Goal: Find specific page/section: Find specific page/section

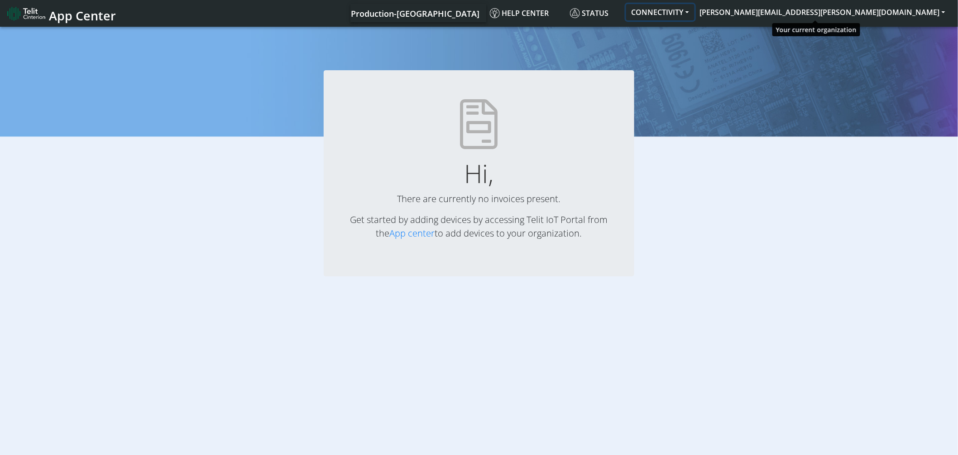
click at [695, 14] on button "CONNECTIVITY" at bounding box center [660, 12] width 68 height 16
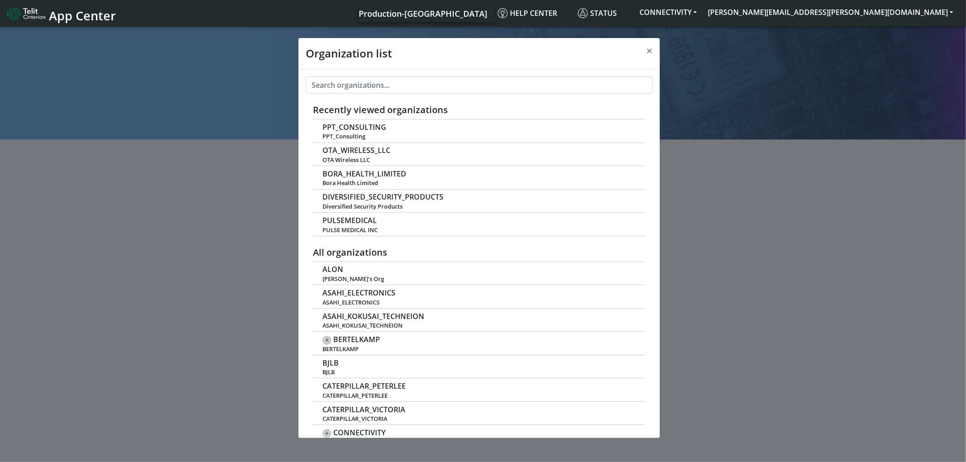
scroll to position [3, 0]
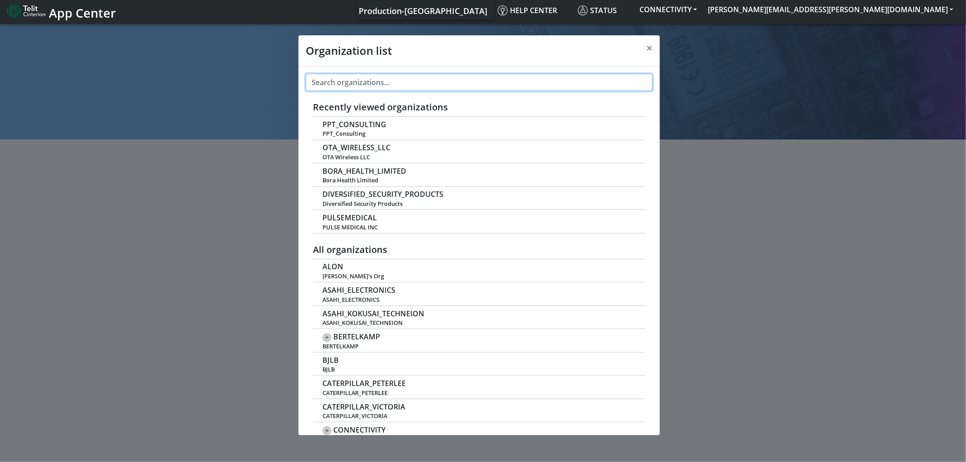
click at [461, 82] on input "text" at bounding box center [479, 82] width 347 height 17
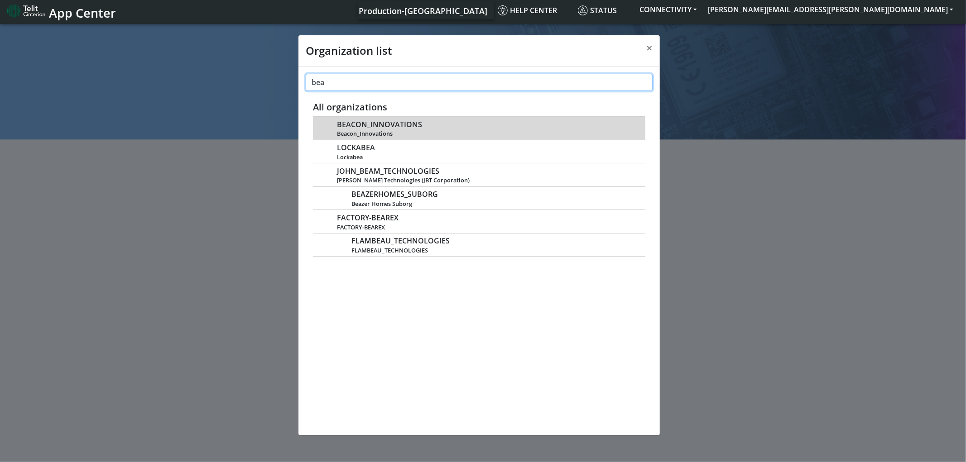
type input "bea"
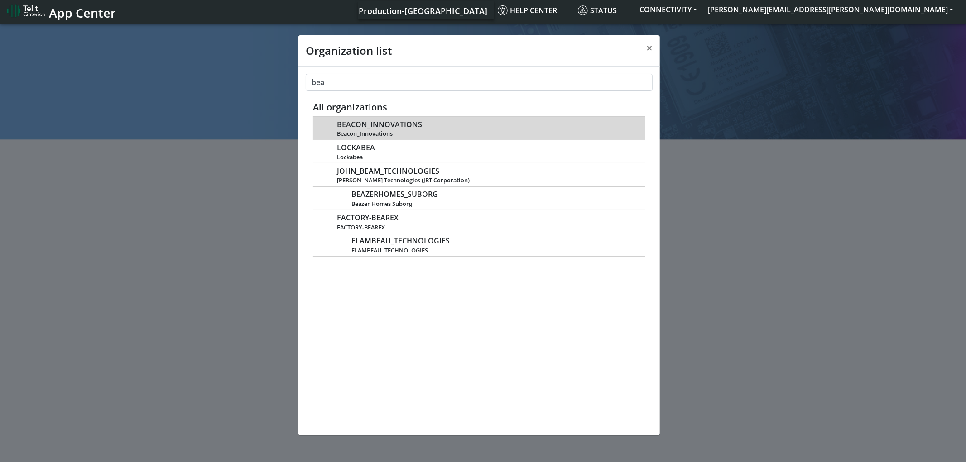
click at [417, 120] on span "BEACON_INNOVATIONS" at bounding box center [379, 124] width 85 height 9
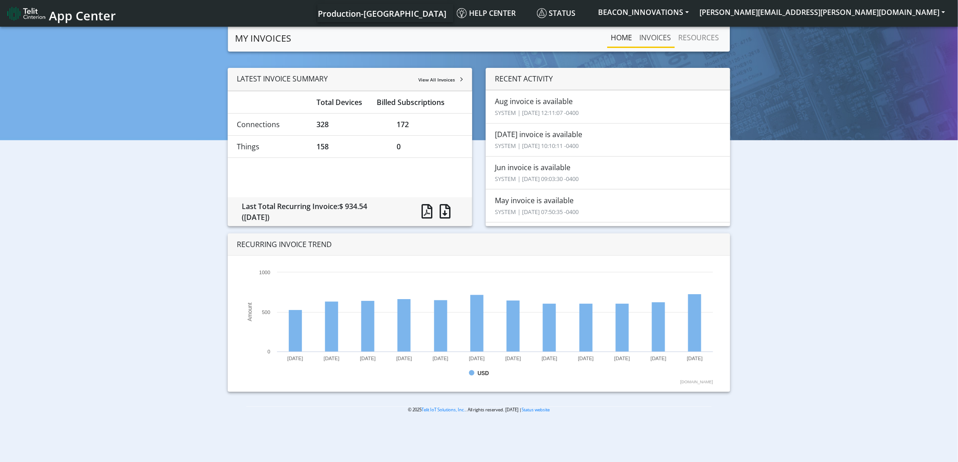
click at [652, 38] on link "INVOICES" at bounding box center [655, 38] width 39 height 18
